Goal: Task Accomplishment & Management: Complete application form

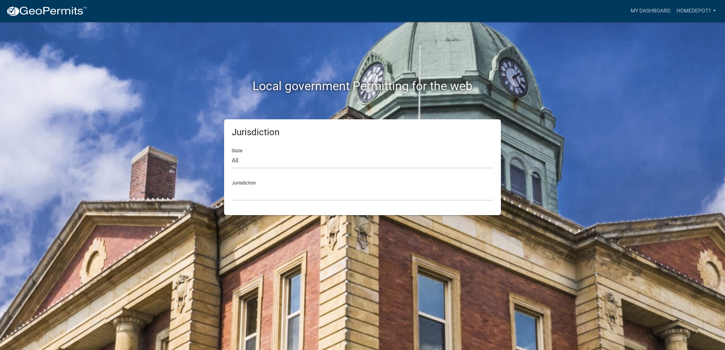
click at [322, 205] on div "Jurisdiction State All Colorado Georgia Indiana Iowa Kansas Minnesota Ohio Sout…" at bounding box center [362, 167] width 277 height 96
click at [322, 195] on select "Custer County, Colorado Carroll County, Georgia Cook County, Georgia Crawford C…" at bounding box center [363, 193] width 262 height 16
click at [180, 146] on div "Jurisdiction State All Colorado Georgia Indiana Iowa Kansas Minnesota Ohio Sout…" at bounding box center [362, 167] width 432 height 96
click at [292, 161] on select "All Colorado Georgia Indiana Iowa Kansas Minnesota Ohio South Carolina Wisconsin" at bounding box center [363, 161] width 262 height 16
select select "Indiana"
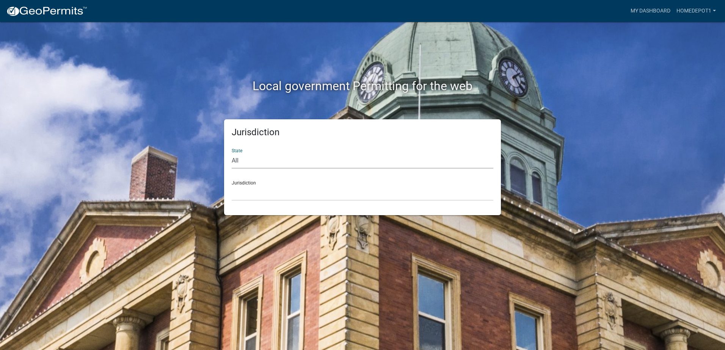
click at [232, 153] on select "All Colorado Georgia Indiana Iowa Kansas Minnesota Ohio South Carolina Wisconsin" at bounding box center [363, 161] width 262 height 16
click at [277, 193] on select "City of Charlestown, Indiana City of Jeffersonville, Indiana City of Logansport…" at bounding box center [363, 193] width 262 height 16
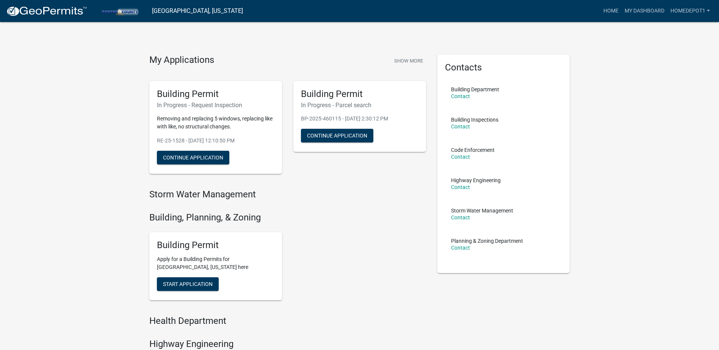
click at [339, 203] on div "Storm Water Management" at bounding box center [287, 196] width 277 height 14
click at [211, 279] on button "Start Application" at bounding box center [188, 284] width 62 height 14
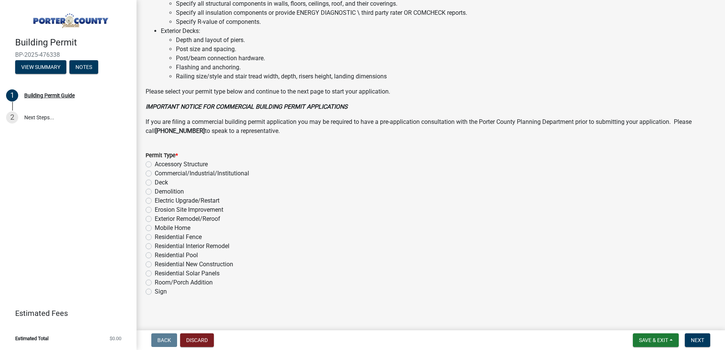
scroll to position [507, 0]
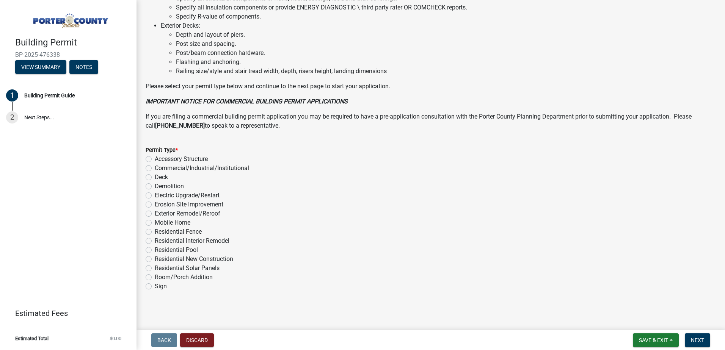
click at [155, 214] on label "Exterior Remodel/Reroof" at bounding box center [188, 213] width 66 height 9
click at [155, 214] on input "Exterior Remodel/Reroof" at bounding box center [157, 211] width 5 height 5
radio input "true"
click at [700, 343] on span "Next" at bounding box center [697, 340] width 13 height 6
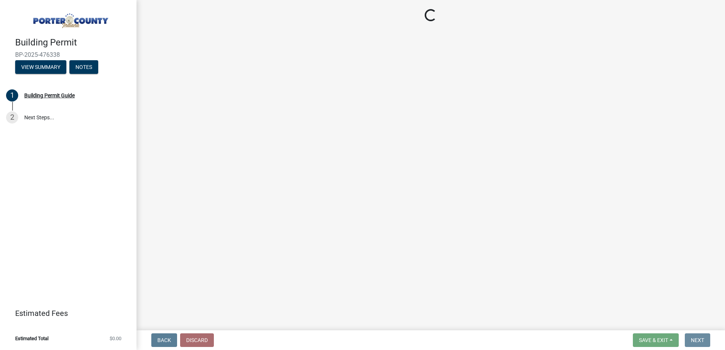
scroll to position [0, 0]
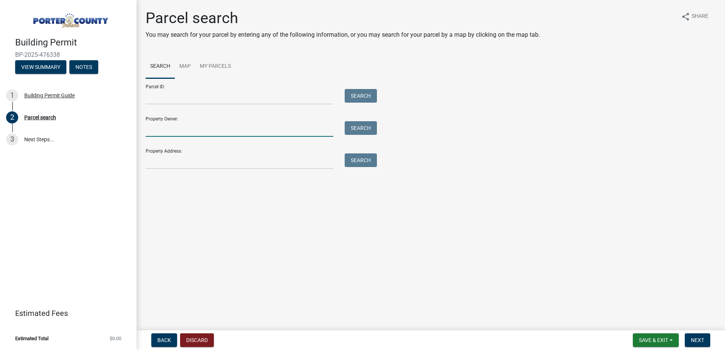
click at [262, 132] on input "Property Owner:" at bounding box center [240, 129] width 188 height 16
click at [521, 123] on div "Parcel ID: Search Property Owner: Search Property Address: Search" at bounding box center [431, 123] width 570 height 91
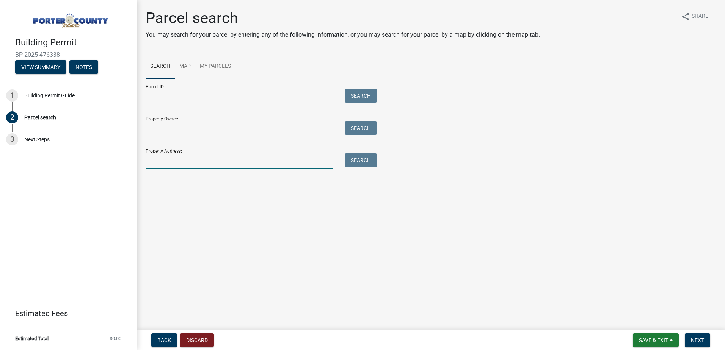
click at [262, 158] on input "Property Address:" at bounding box center [240, 162] width 188 height 16
paste input "[STREET_ADDRESS]"
type input "[STREET_ADDRESS]"
click at [357, 166] on button "Search" at bounding box center [361, 161] width 32 height 14
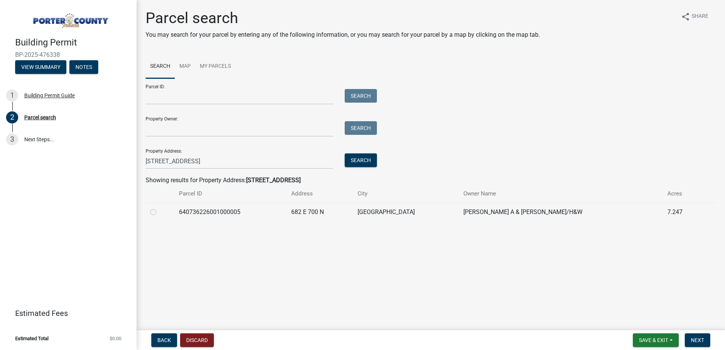
click at [148, 213] on td at bounding box center [160, 212] width 29 height 19
click at [159, 208] on label at bounding box center [159, 208] width 0 height 0
click at [159, 213] on input "radio" at bounding box center [161, 210] width 5 height 5
radio input "true"
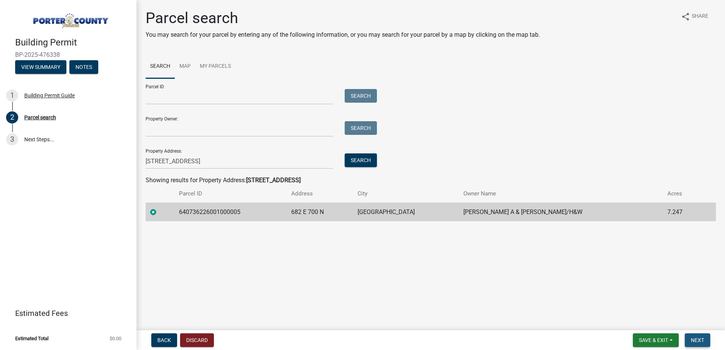
click at [698, 337] on span "Next" at bounding box center [697, 340] width 13 height 6
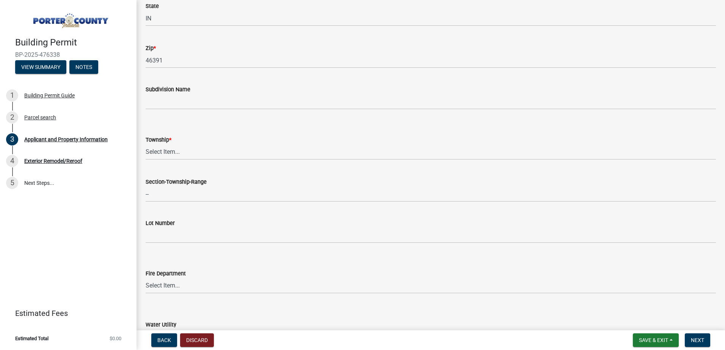
scroll to position [303, 0]
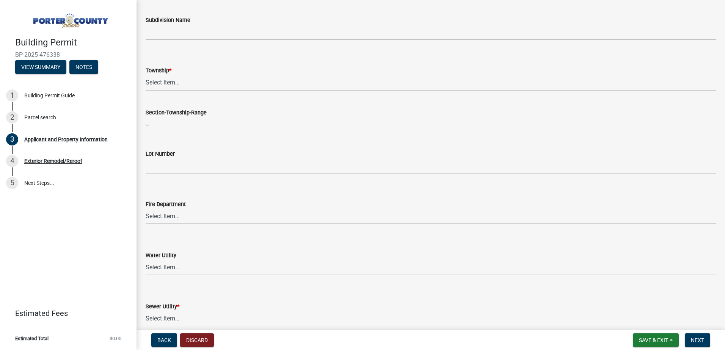
click at [169, 84] on select "Select Item... [PERSON_NAME][GEOGRAPHIC_DATA] [PERSON_NAME][GEOGRAPHIC_DATA] [G…" at bounding box center [431, 83] width 570 height 16
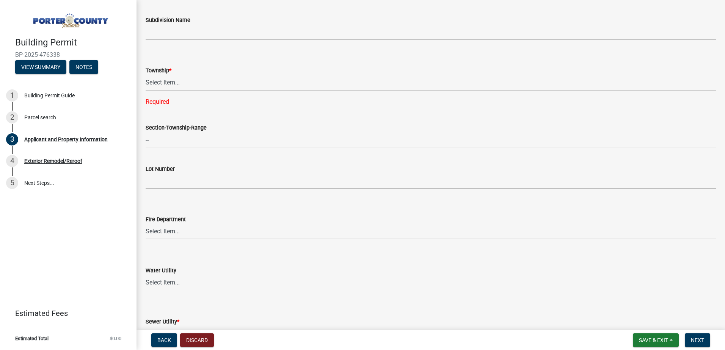
click at [179, 89] on select "Select Item... [PERSON_NAME][GEOGRAPHIC_DATA] [PERSON_NAME][GEOGRAPHIC_DATA] [G…" at bounding box center [431, 83] width 570 height 16
click at [146, 75] on select "Select Item... [PERSON_NAME][GEOGRAPHIC_DATA] [PERSON_NAME][GEOGRAPHIC_DATA] [G…" at bounding box center [431, 83] width 570 height 16
select select "dab8d744-4e32-40c1-942b-b7c1ea7347cb"
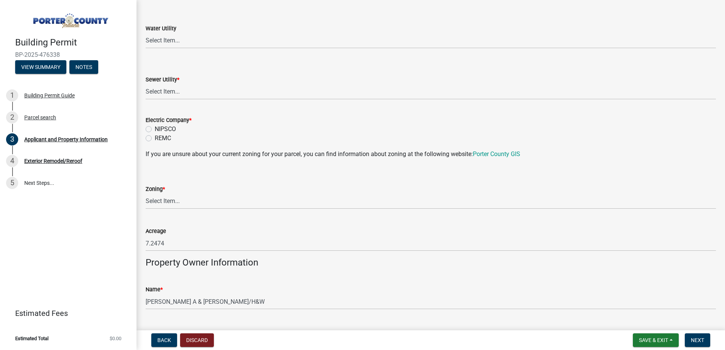
scroll to position [531, 0]
click at [204, 90] on select "Select Item... Aqua [US_STATE] Inc Damon Run Falling Waters Lake Eliza - LEACD …" at bounding box center [431, 92] width 570 height 16
click at [146, 84] on select "Select Item... Aqua [US_STATE] Inc Damon Run Falling Waters Lake Eliza - LEACD …" at bounding box center [431, 92] width 570 height 16
select select "ad46db9b-b68a-4590-8d08-f4fb10f3ead6"
click at [155, 129] on label "NIPSCO" at bounding box center [165, 128] width 21 height 9
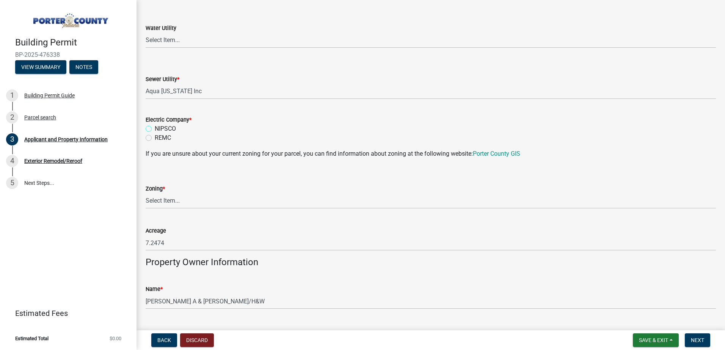
click at [155, 129] on input "NIPSCO" at bounding box center [157, 126] width 5 height 5
radio input "true"
click at [162, 207] on select "Select Item... A1 A2 CH CM CN I1 I2 I3 IN MP OT P1 P2 PUD R1 R2 R3 R4 RL RR" at bounding box center [431, 201] width 570 height 16
click at [146, 193] on select "Select Item... A1 A2 CH CM CN I1 I2 I3 IN MP OT P1 P2 PUD R1 R2 R3 R4 RL RR" at bounding box center [431, 201] width 570 height 16
click at [212, 201] on select "Select Item... A1 A2 CH CM CN I1 I2 I3 IN MP OT P1 P2 PUD R1 R2 R3 R4 RL RR" at bounding box center [431, 201] width 570 height 16
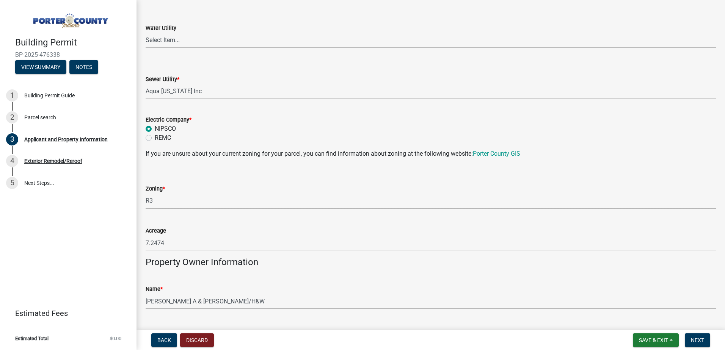
click at [146, 193] on select "Select Item... A1 A2 CH CM CN I1 I2 I3 IN MP OT P1 P2 PUD R1 R2 R3 R4 RL RR" at bounding box center [431, 201] width 570 height 16
select select "68443564-48e1-43c6-a0d4-c0cb5fd0b89f"
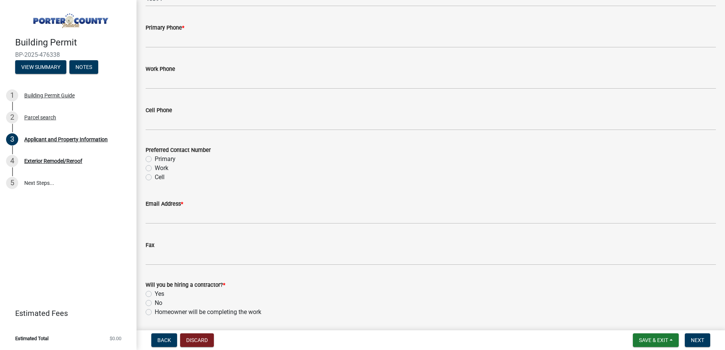
scroll to position [986, 0]
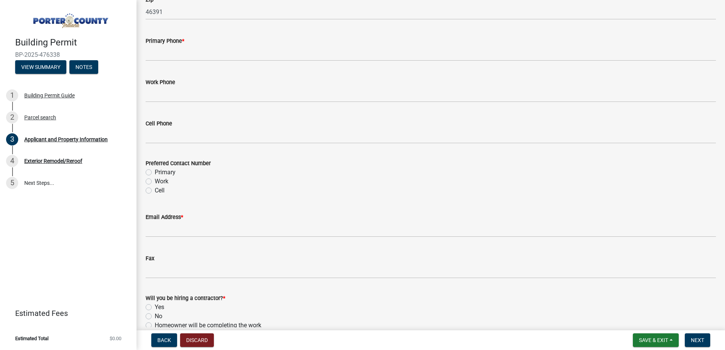
click at [155, 174] on label "Primary" at bounding box center [165, 172] width 21 height 9
click at [155, 173] on input "Primary" at bounding box center [157, 170] width 5 height 5
radio input "true"
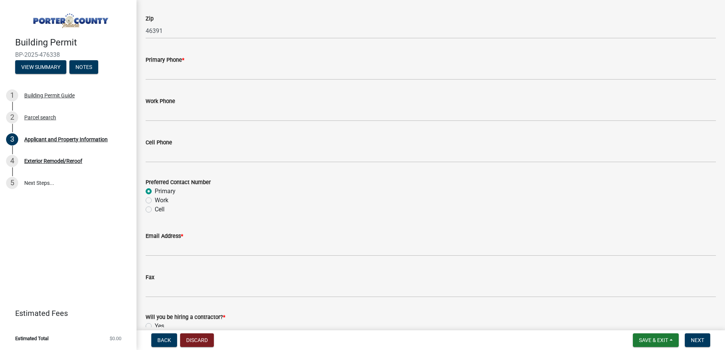
scroll to position [948, 0]
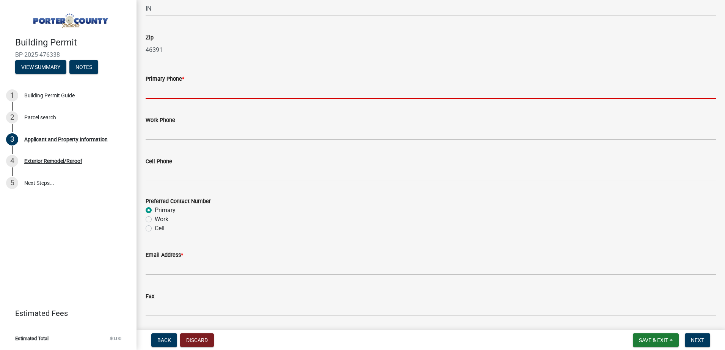
click at [211, 90] on input "Primary Phone *" at bounding box center [431, 91] width 570 height 16
paste input "[PHONE_NUMBER]"
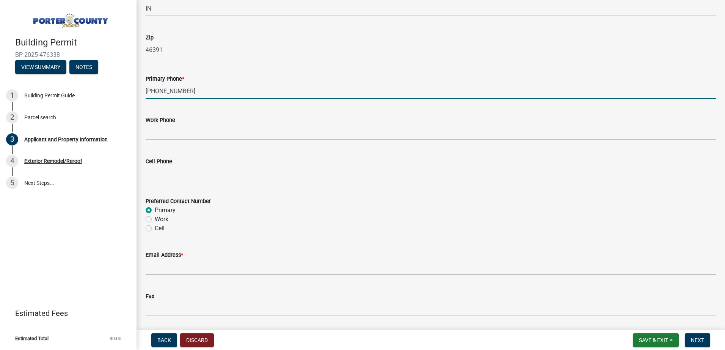
type input "[PHONE_NUMBER]"
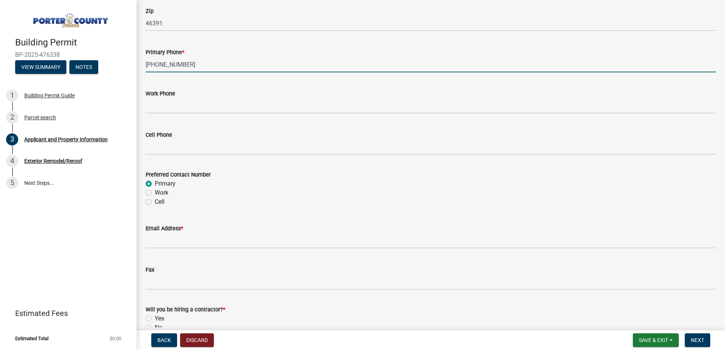
scroll to position [1061, 0]
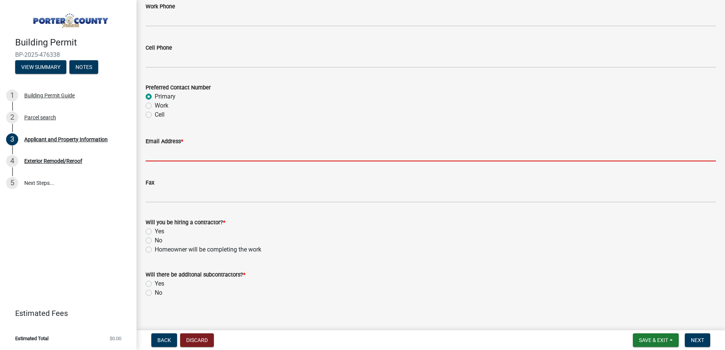
click at [194, 152] on input "Email Address *" at bounding box center [431, 154] width 570 height 16
paste input "[EMAIL_ADDRESS][DOMAIN_NAME]"
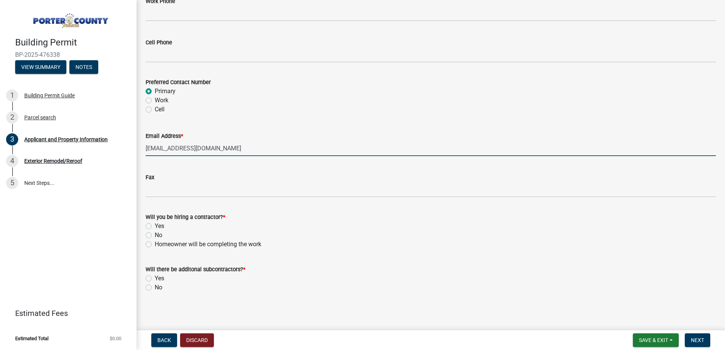
scroll to position [1068, 0]
type input "[EMAIL_ADDRESS][DOMAIN_NAME]"
click at [155, 226] on label "Yes" at bounding box center [159, 225] width 9 height 9
click at [155, 226] on input "Yes" at bounding box center [157, 223] width 5 height 5
radio input "true"
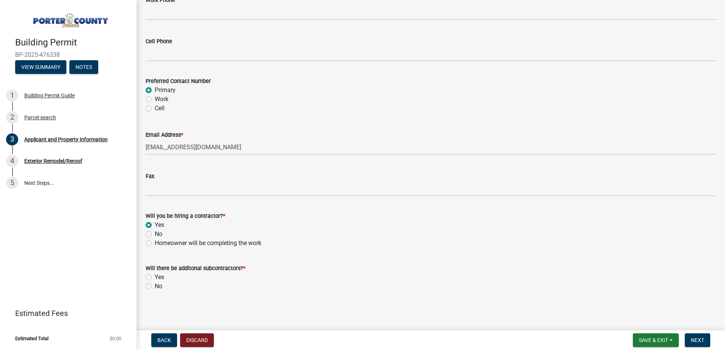
click at [149, 281] on div "Yes" at bounding box center [431, 277] width 570 height 9
click at [155, 276] on label "Yes" at bounding box center [159, 277] width 9 height 9
click at [155, 276] on input "Yes" at bounding box center [157, 275] width 5 height 5
radio input "true"
click at [698, 345] on button "Next" at bounding box center [697, 341] width 25 height 14
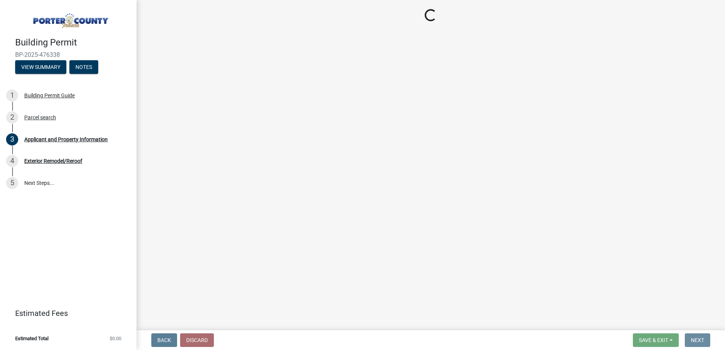
scroll to position [0, 0]
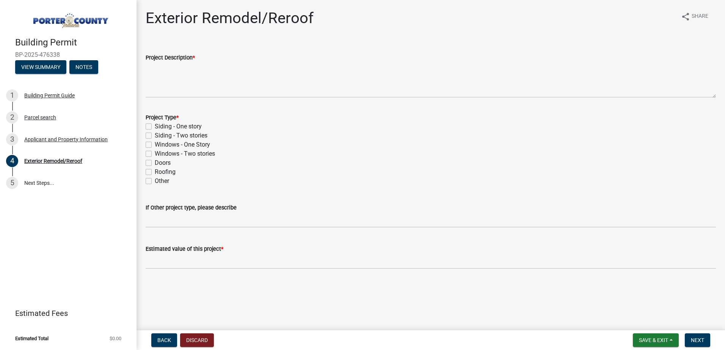
click at [155, 154] on label "Windows - Two stories" at bounding box center [185, 153] width 60 height 9
click at [155, 154] on input "Windows - Two stories" at bounding box center [157, 151] width 5 height 5
checkbox input "true"
checkbox input "false"
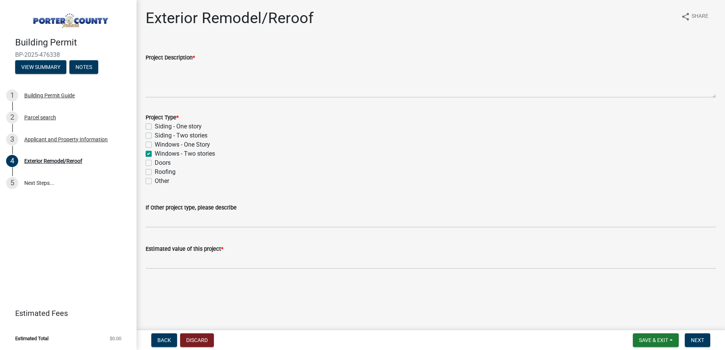
checkbox input "false"
checkbox input "true"
checkbox input "false"
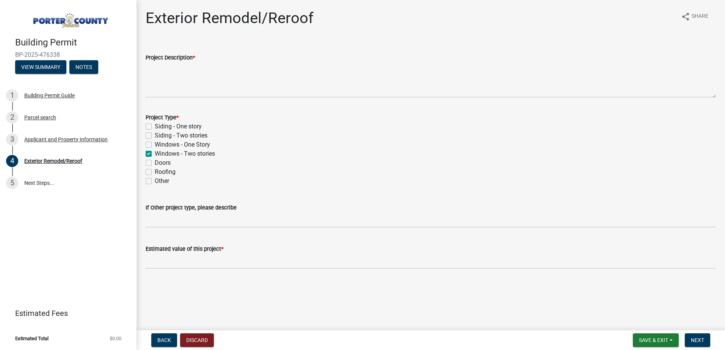
click at [174, 100] on wm-data-entity-input "Project Description *" at bounding box center [431, 72] width 570 height 61
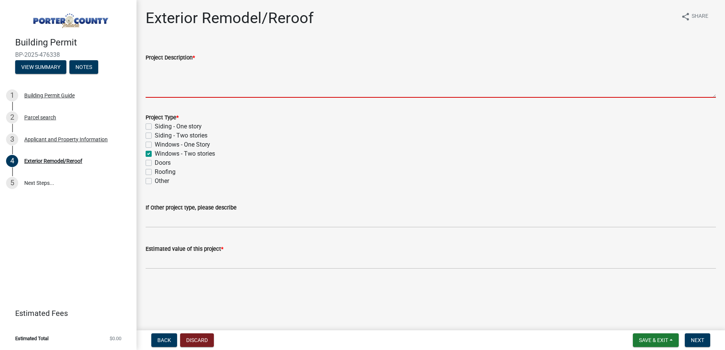
click at [175, 90] on textarea "Project Description *" at bounding box center [431, 80] width 570 height 36
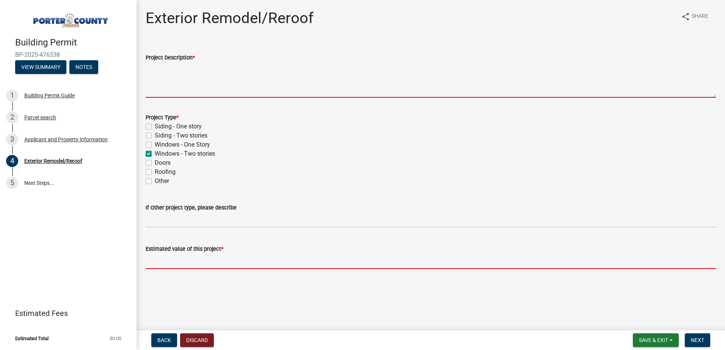
click at [220, 263] on input "text" at bounding box center [431, 262] width 570 height 16
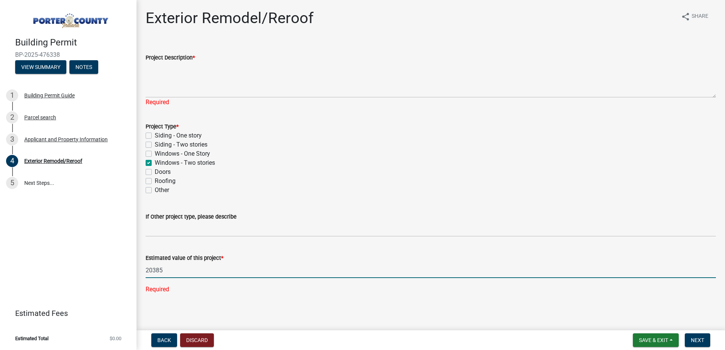
type input "20385"
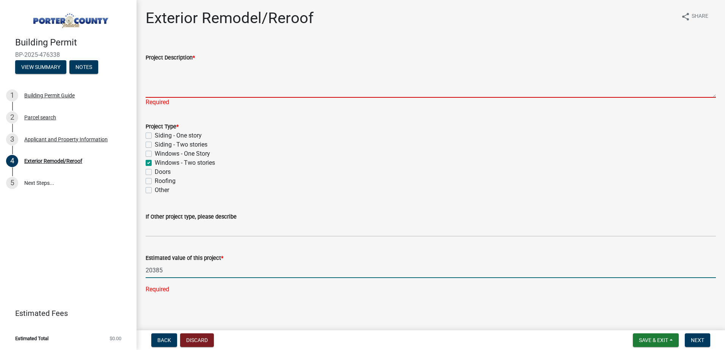
click at [345, 82] on textarea "Project Description *" at bounding box center [431, 80] width 570 height 36
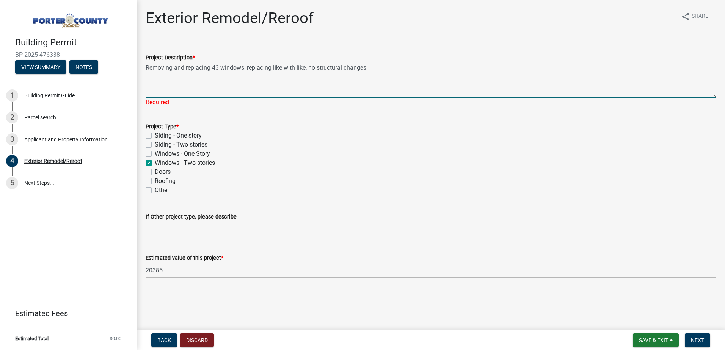
type textarea "Removing and replacing 43 windows, replacing like with like, no structural chan…"
click at [698, 338] on span "Next" at bounding box center [697, 340] width 13 height 6
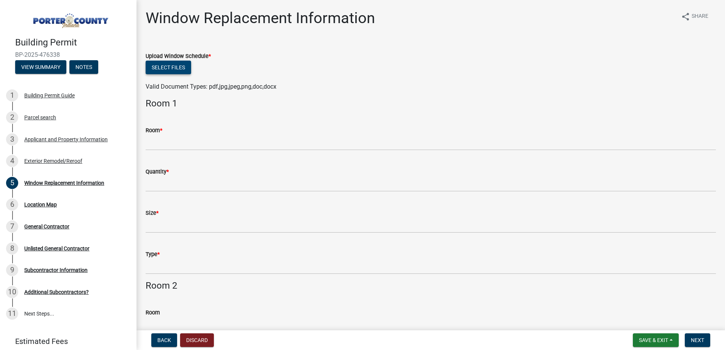
click at [165, 69] on button "Select files" at bounding box center [168, 68] width 45 height 14
click at [174, 69] on button "Select files" at bounding box center [168, 68] width 45 height 14
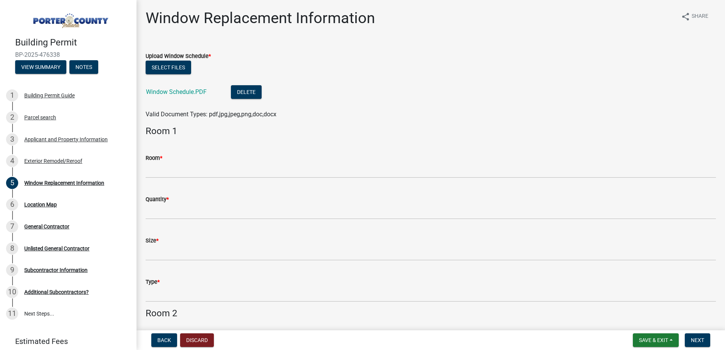
click at [209, 161] on div "Room *" at bounding box center [431, 158] width 570 height 9
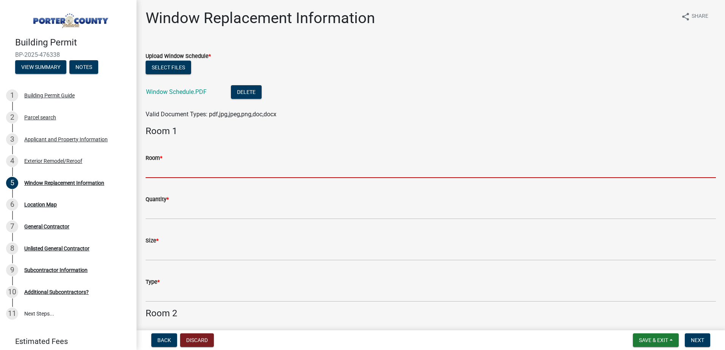
click at [208, 163] on input "Room *" at bounding box center [431, 171] width 570 height 16
paste input "Bedroom"
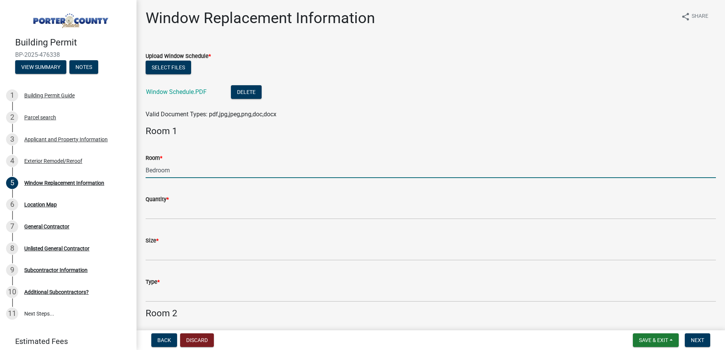
type input "Bedroom"
click at [165, 340] on span "Back" at bounding box center [164, 340] width 14 height 6
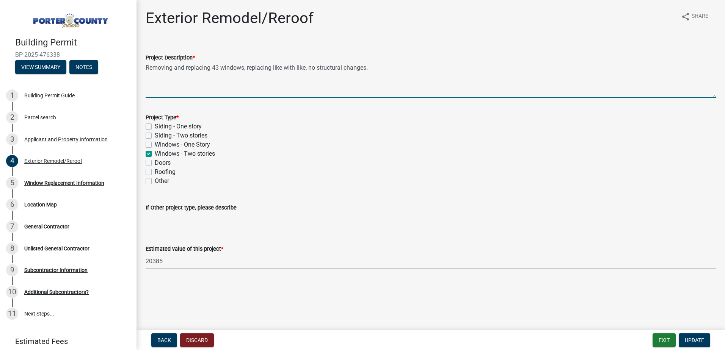
click at [217, 71] on textarea "Removing and replacing 43 windows, replacing like with like, no structural chan…" at bounding box center [431, 80] width 570 height 36
type textarea "Removing and replacing 7 windows, replacing like with like, no structural chang…"
click at [691, 339] on span "Update" at bounding box center [694, 340] width 19 height 6
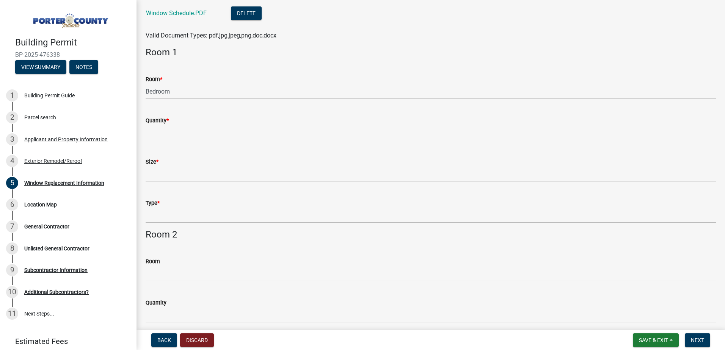
scroll to position [38, 0]
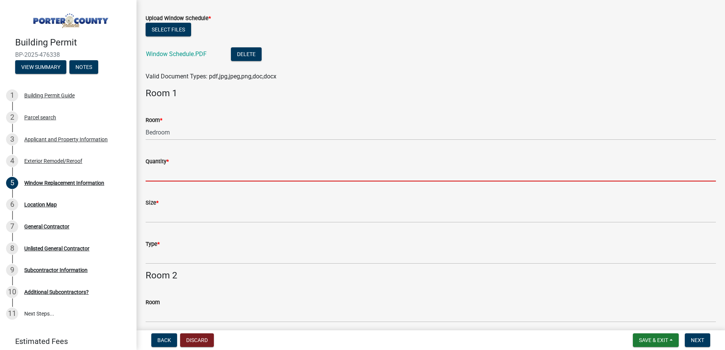
click at [192, 179] on input "Quantity *" at bounding box center [431, 174] width 570 height 16
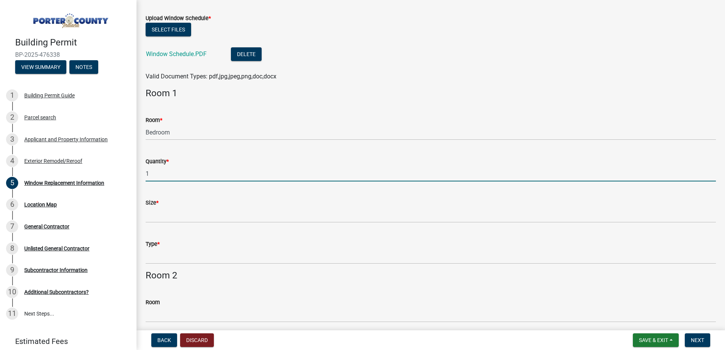
type input "1"
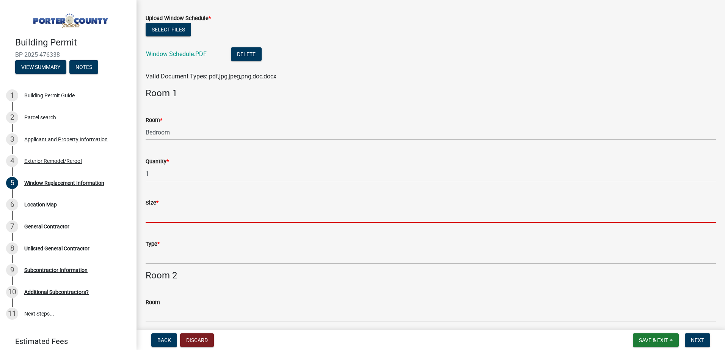
click at [152, 208] on input "Size *" at bounding box center [431, 215] width 570 height 16
click at [175, 214] on input "Size *" at bounding box center [431, 215] width 570 height 16
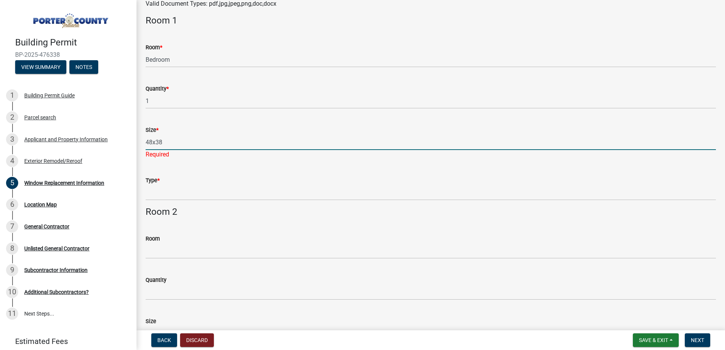
scroll to position [114, 0]
type input "48x38"
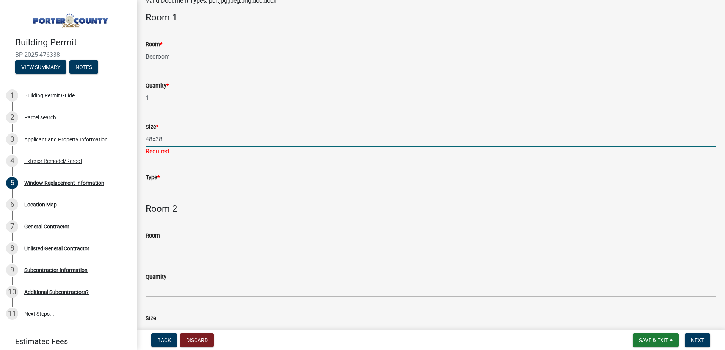
click at [179, 188] on wm-data-entity-input "Type *" at bounding box center [431, 182] width 570 height 41
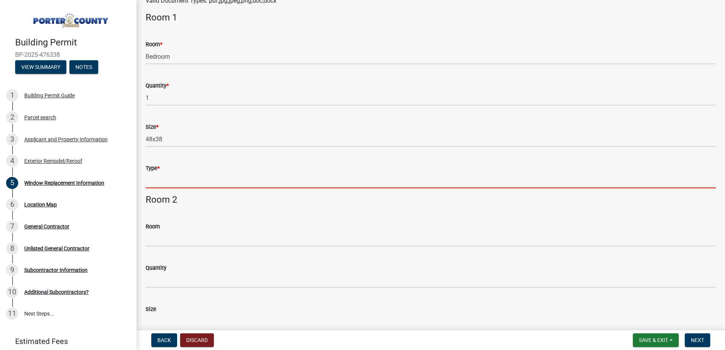
type input "Double hung"
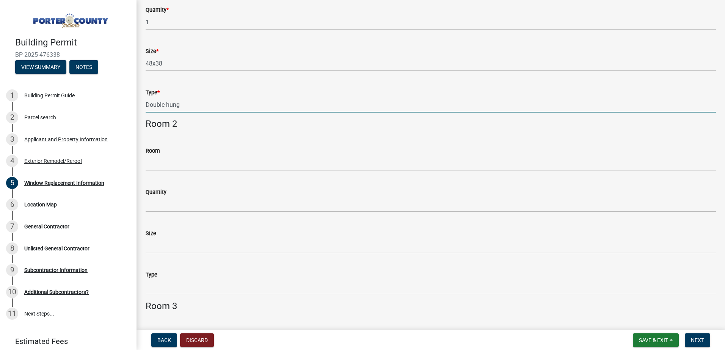
scroll to position [0, 0]
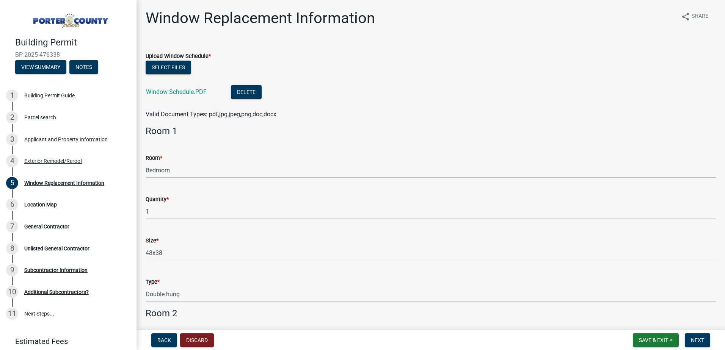
click at [416, 132] on h4 "Room 1" at bounding box center [431, 131] width 570 height 11
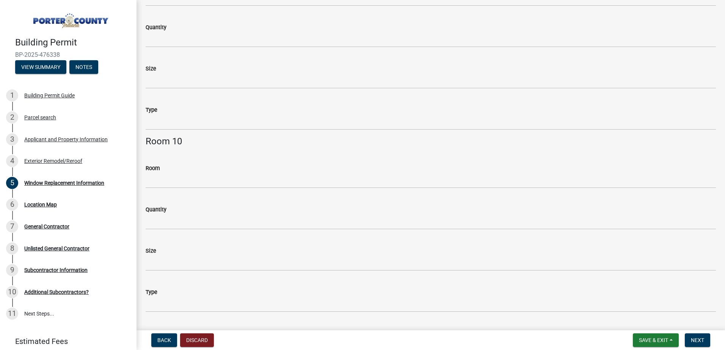
scroll to position [1712, 0]
click at [697, 339] on span "Next" at bounding box center [697, 340] width 13 height 6
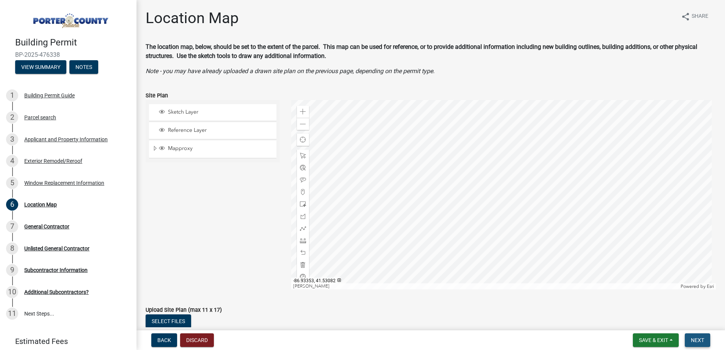
click at [702, 340] on span "Next" at bounding box center [697, 340] width 13 height 6
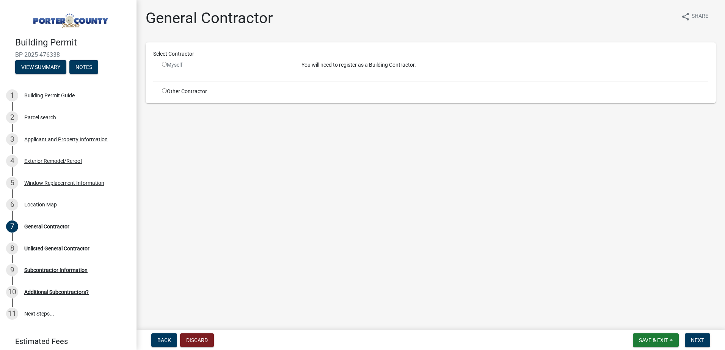
click at [184, 89] on div "Other Contractor" at bounding box center [226, 92] width 140 height 8
click at [163, 92] on input "radio" at bounding box center [164, 90] width 5 height 5
radio input "true"
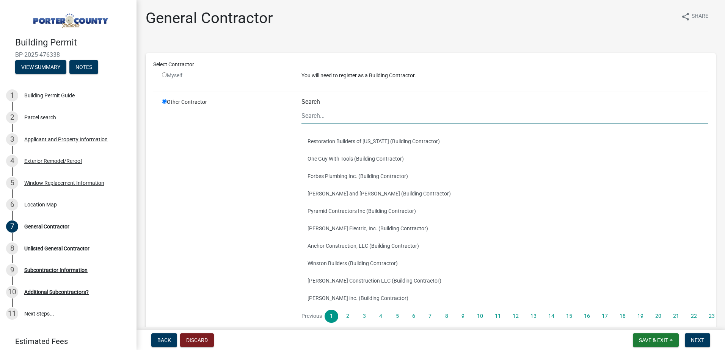
click at [325, 113] on input "Search" at bounding box center [504, 116] width 407 height 16
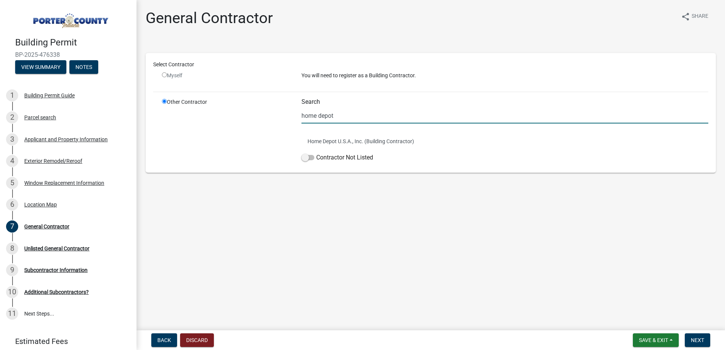
type input "home depot"
click at [333, 139] on button "Home Depot U.S.A., Inc. (Building Contractor)" at bounding box center [504, 141] width 407 height 17
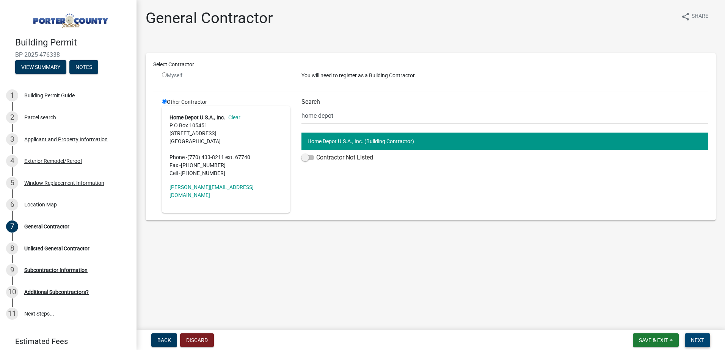
click at [692, 343] on span "Next" at bounding box center [697, 340] width 13 height 6
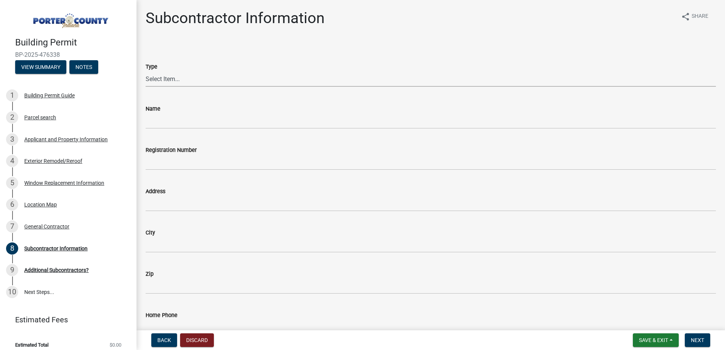
click at [175, 79] on select "Select Item... Concrete Plumbing Electrical HVAC Framing Roofing Insulation Lan…" at bounding box center [431, 79] width 570 height 16
click at [221, 56] on form "Type Select Item... Concrete Plumbing Electrical HVAC Framing Roofing Insulatio…" at bounding box center [431, 70] width 570 height 34
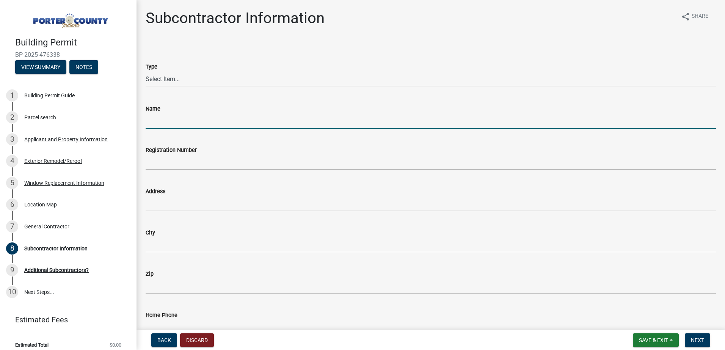
click at [194, 122] on input "Name" at bounding box center [431, 121] width 570 height 16
type input "New Horizon Construction"
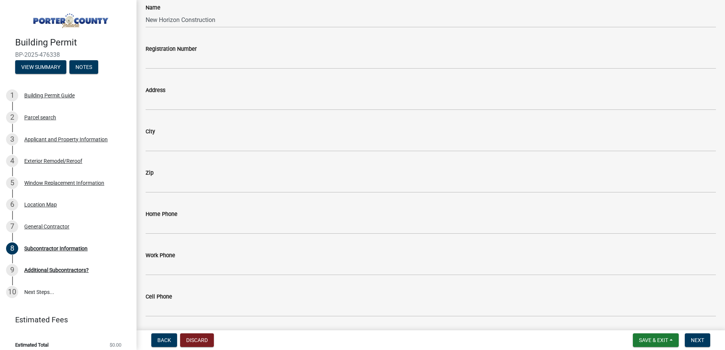
scroll to position [114, 0]
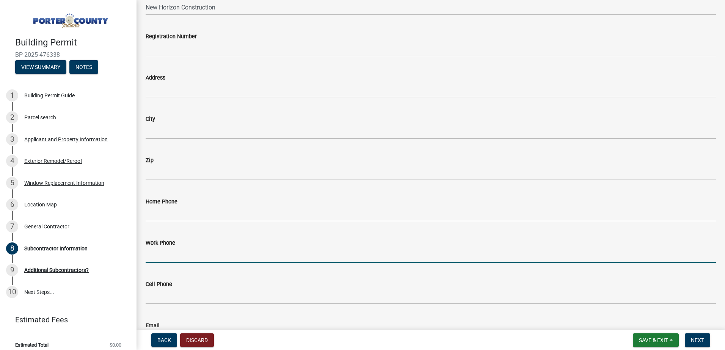
drag, startPoint x: 180, startPoint y: 256, endPoint x: 182, endPoint y: 250, distance: 6.0
click at [180, 256] on input "Work Phone" at bounding box center [431, 256] width 570 height 16
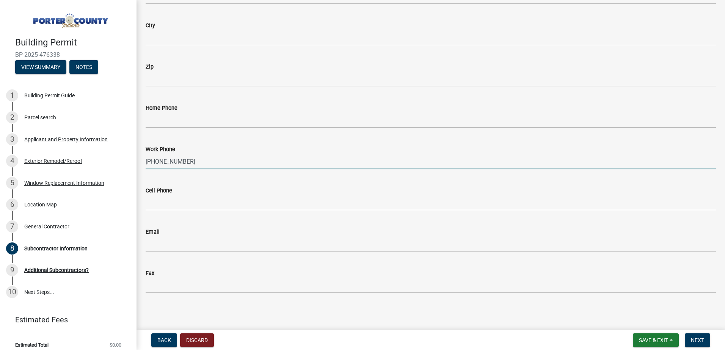
scroll to position [209, 0]
type input "[PHONE_NUMBER]"
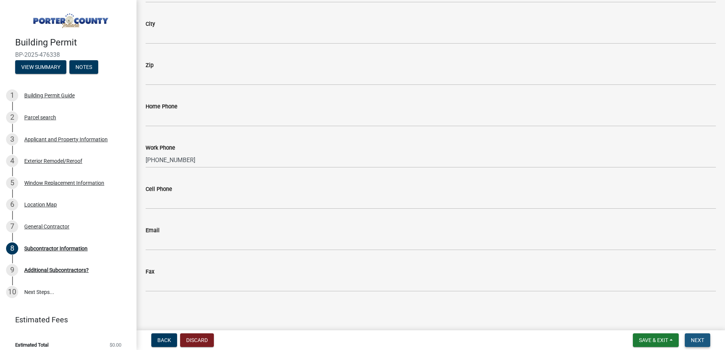
click at [701, 341] on span "Next" at bounding box center [697, 340] width 13 height 6
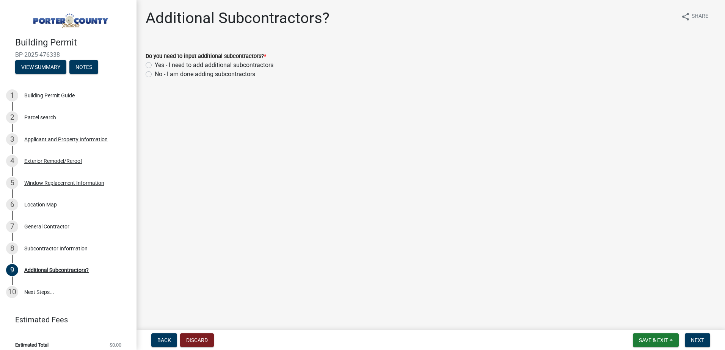
click at [224, 76] on label "No - I am done adding subcontractors" at bounding box center [205, 74] width 100 height 9
click at [160, 75] on input "No - I am done adding subcontractors" at bounding box center [157, 72] width 5 height 5
radio input "true"
click at [685, 339] on button "Next" at bounding box center [697, 341] width 25 height 14
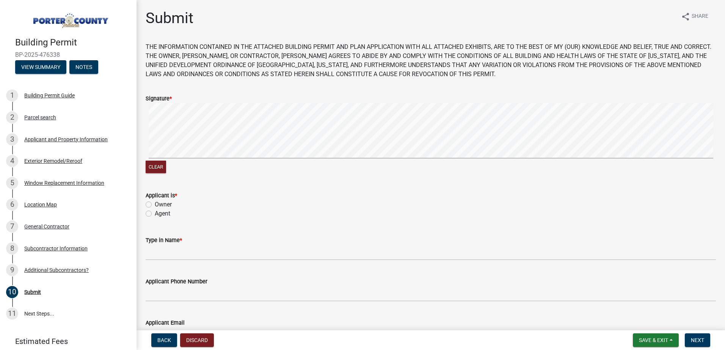
click at [155, 213] on label "Agent" at bounding box center [163, 213] width 16 height 9
click at [155, 213] on input "Agent" at bounding box center [157, 211] width 5 height 5
radio input "true"
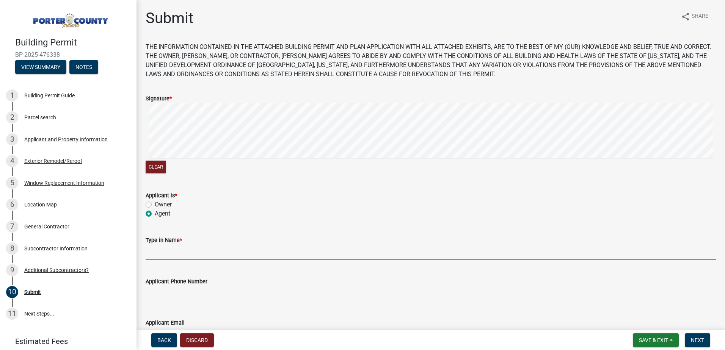
click at [171, 254] on input "Type in Name *" at bounding box center [431, 253] width 570 height 16
type input "[PERSON_NAME]"
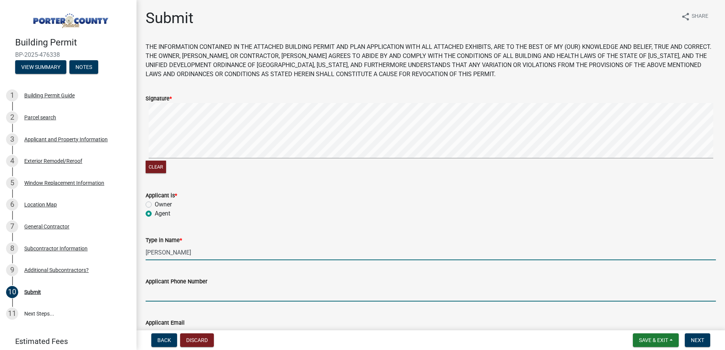
type input "[PHONE_NUMBER]"
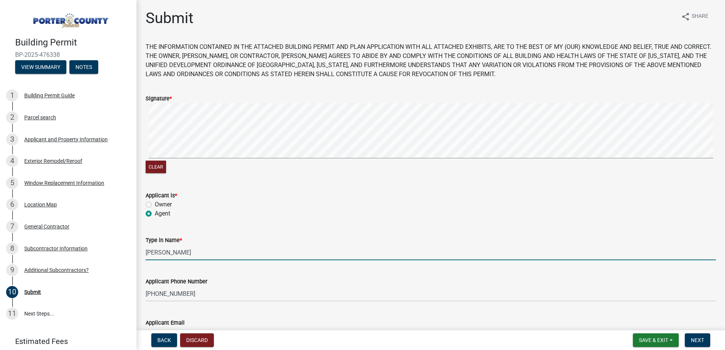
type input "[EMAIL_ADDRESS][DOMAIN_NAME]"
click at [502, 162] on div "Clear" at bounding box center [431, 139] width 570 height 72
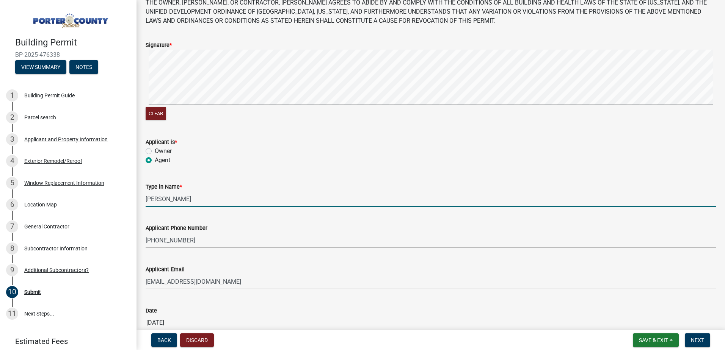
scroll to position [98, 0]
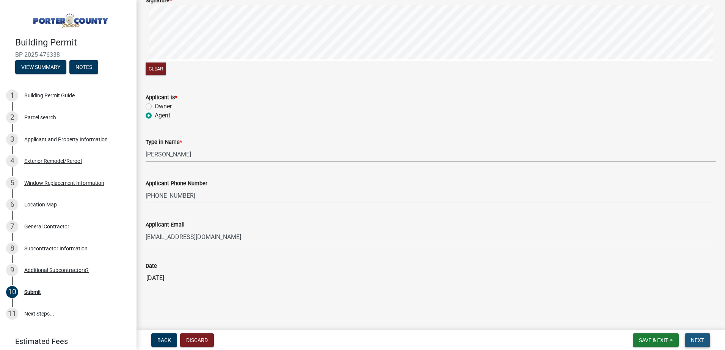
click at [694, 337] on button "Next" at bounding box center [697, 341] width 25 height 14
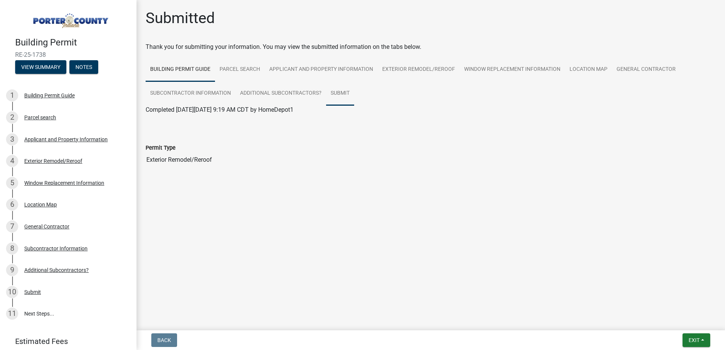
click at [340, 93] on link "Submit" at bounding box center [340, 94] width 28 height 24
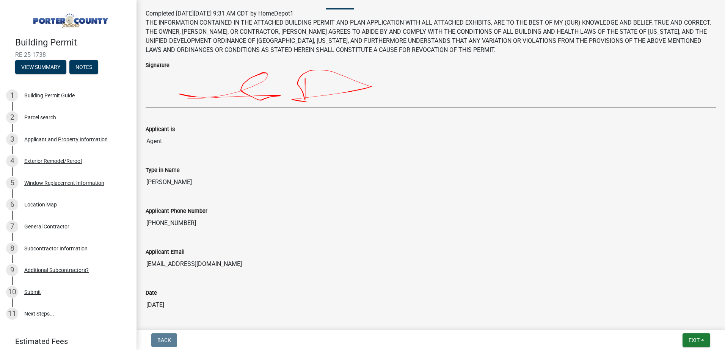
scroll to position [132, 0]
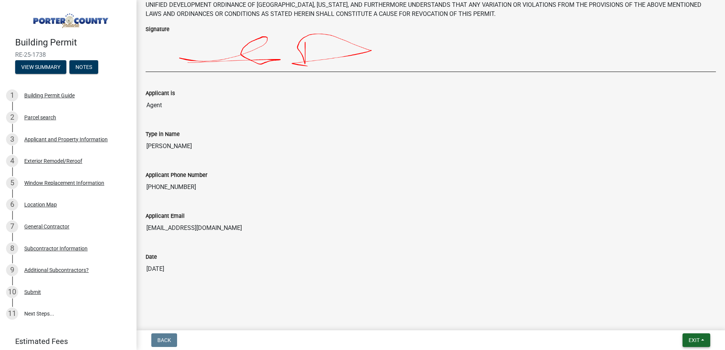
click at [684, 338] on button "Exit" at bounding box center [696, 341] width 28 height 14
click at [669, 321] on button "Save & Exit" at bounding box center [679, 321] width 61 height 18
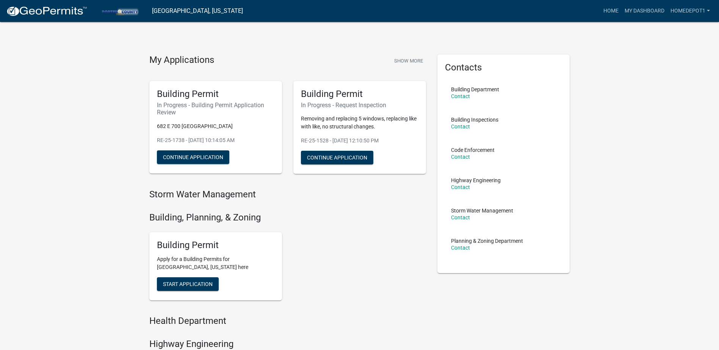
click at [84, 144] on div "My Applications Show More Building Permit In Progress - Building Permit Applica…" at bounding box center [359, 298] width 719 height 596
click at [195, 157] on button "Continue Application" at bounding box center [193, 157] width 72 height 14
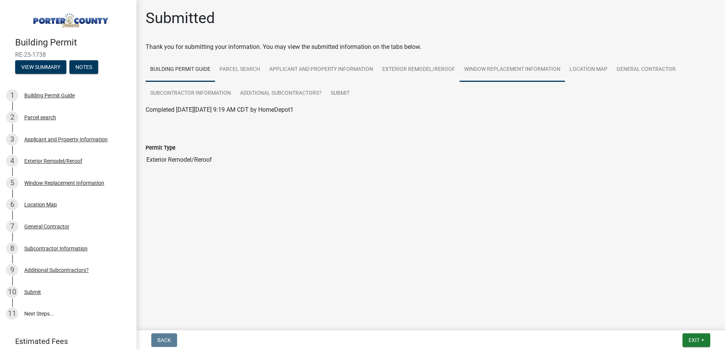
click at [505, 76] on link "Window Replacement Information" at bounding box center [511, 70] width 105 height 24
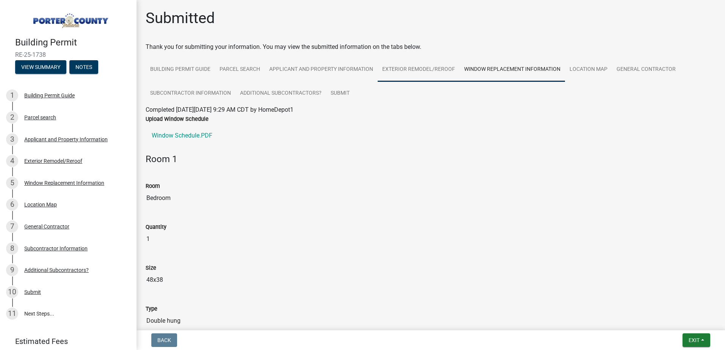
click at [428, 74] on link "Exterior Remodel/Reroof" at bounding box center [419, 70] width 82 height 24
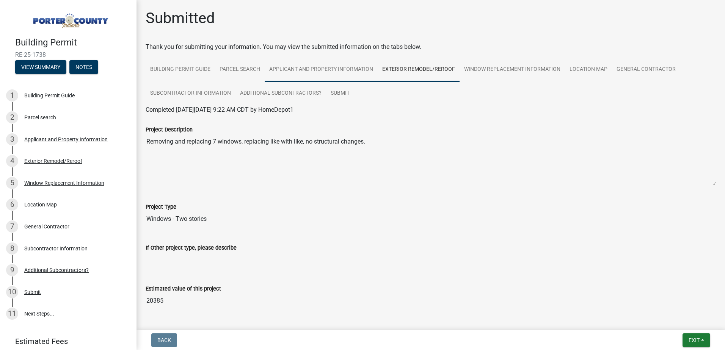
click at [357, 76] on link "Applicant and Property Information" at bounding box center [321, 70] width 113 height 24
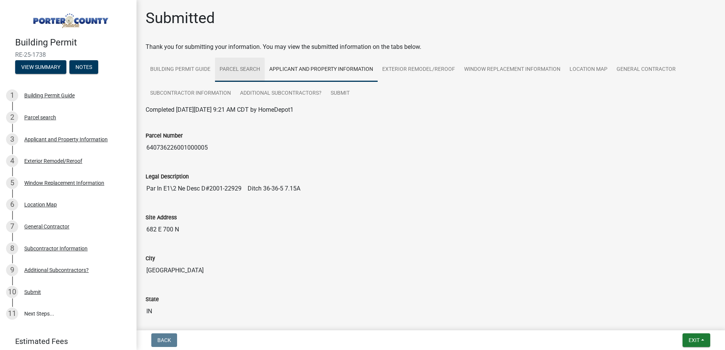
click at [241, 76] on link "Parcel search" at bounding box center [240, 70] width 50 height 24
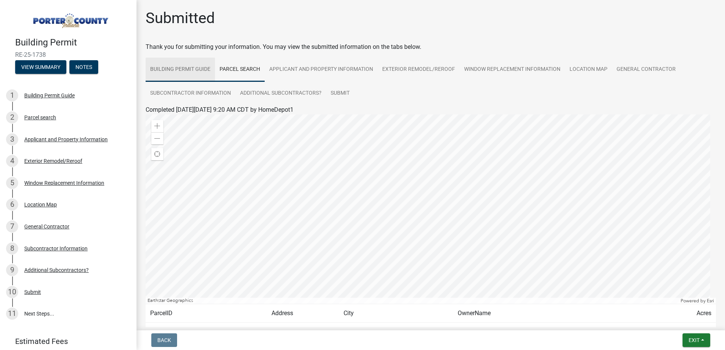
click at [187, 75] on link "Building Permit Guide" at bounding box center [180, 70] width 69 height 24
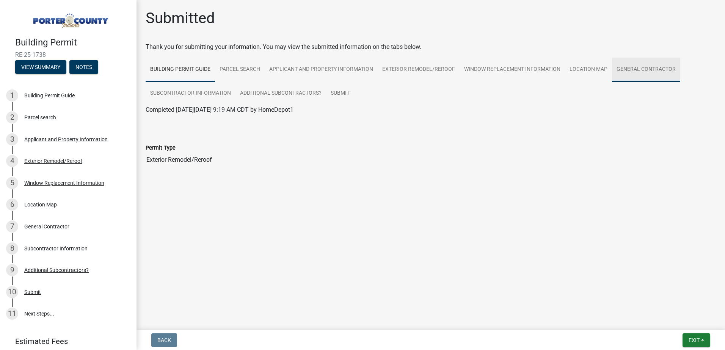
click at [625, 67] on link "General Contractor" at bounding box center [646, 70] width 68 height 24
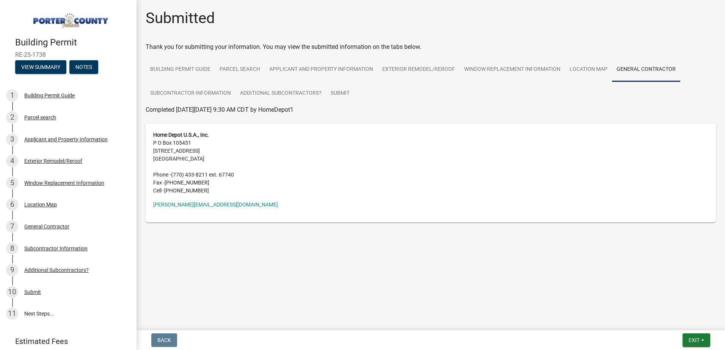
click at [367, 99] on ul "Building Permit Guide Parcel search Applicant and Property Information Exterior…" at bounding box center [431, 82] width 570 height 48
click at [343, 95] on link "Submit" at bounding box center [340, 94] width 28 height 24
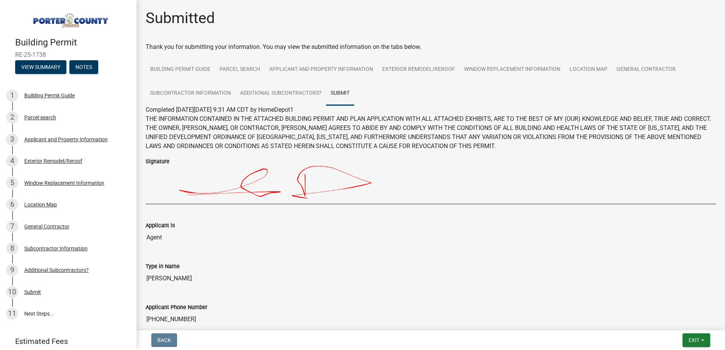
drag, startPoint x: 15, startPoint y: 53, endPoint x: 60, endPoint y: 52, distance: 45.1
click at [60, 52] on span "RE-25-1738" at bounding box center [68, 54] width 106 height 7
copy span "RE-25-1738"
